Goal: Task Accomplishment & Management: Use online tool/utility

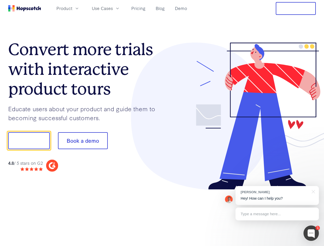
click at [162, 123] on div at bounding box center [239, 116] width 154 height 147
click at [72, 8] on span "Product" at bounding box center [64, 8] width 16 height 6
click at [113, 8] on span "Use Cases" at bounding box center [102, 8] width 21 height 6
click at [296, 8] on button "Free Trial" at bounding box center [296, 8] width 40 height 13
click at [29, 141] on button "Show me!" at bounding box center [29, 140] width 42 height 17
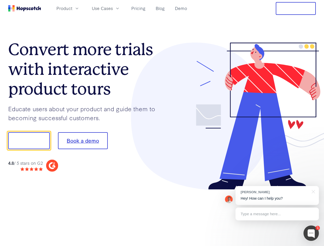
click at [83, 141] on button "Book a demo" at bounding box center [83, 140] width 50 height 17
click at [311, 233] on div at bounding box center [310, 233] width 15 height 15
click at [277, 196] on div "[PERSON_NAME] Hey! How can I help you?" at bounding box center [276, 195] width 83 height 19
click at [312, 191] on div at bounding box center [271, 140] width 96 height 171
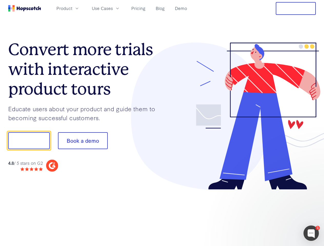
click at [277, 214] on div at bounding box center [271, 174] width 96 height 102
